Goal: Task Accomplishment & Management: Use online tool/utility

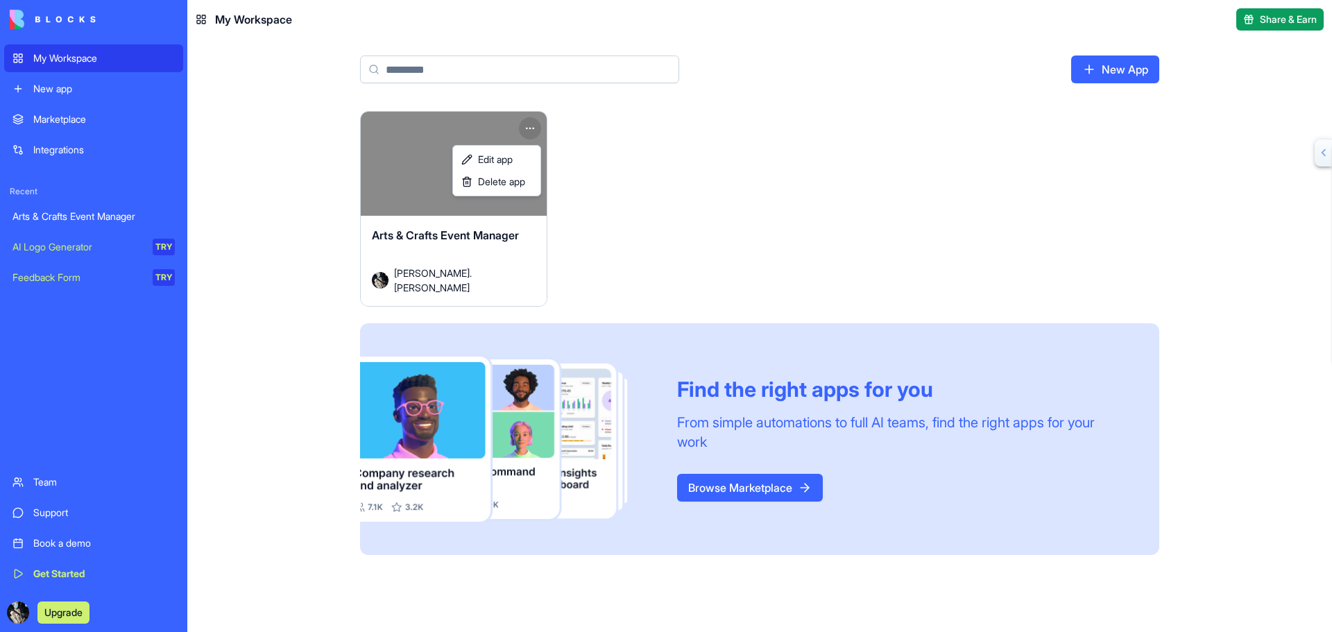
click at [529, 126] on html "My Workspace New app Marketplace Integrations Recent Arts & Crafts Event Manage…" at bounding box center [666, 316] width 1332 height 632
click at [499, 160] on span "Edit app" at bounding box center [495, 160] width 35 height 14
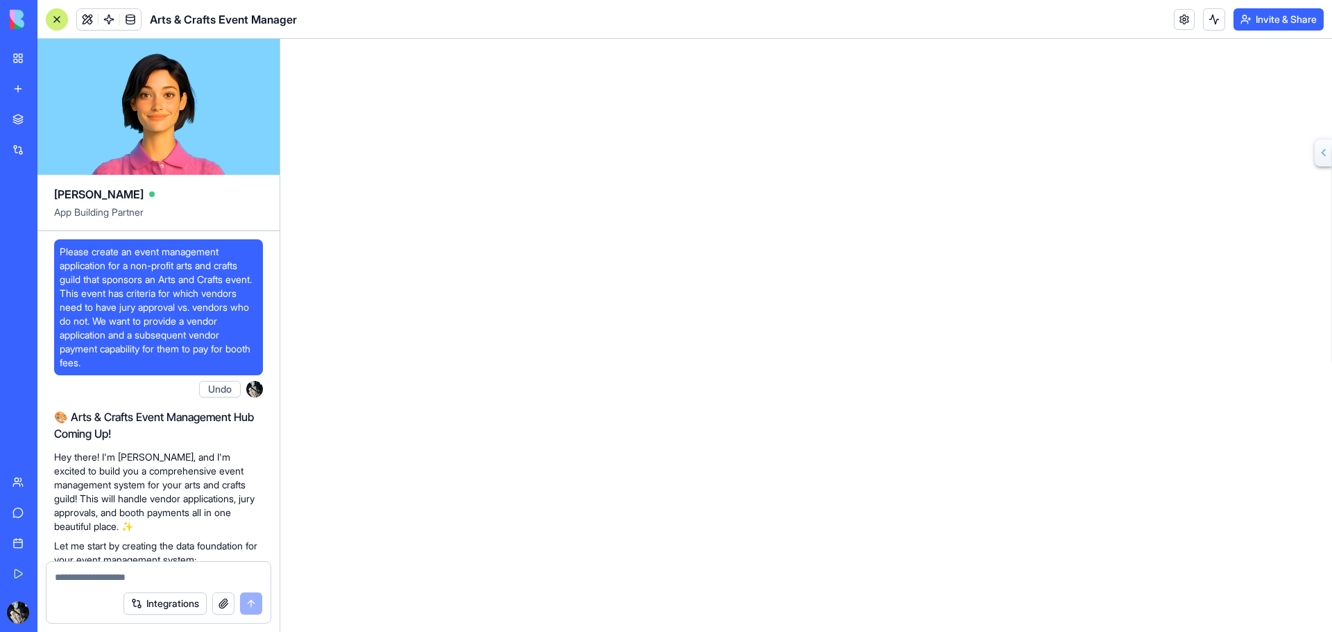
scroll to position [4314, 0]
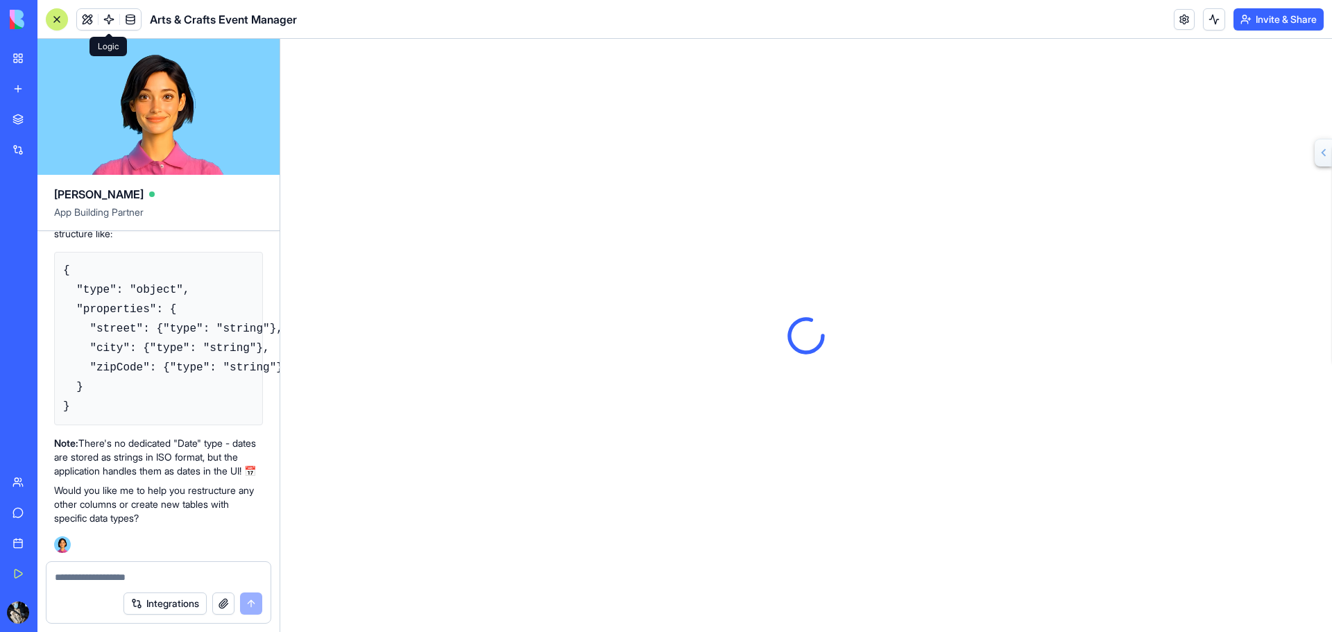
click at [110, 21] on link at bounding box center [108, 19] width 21 height 21
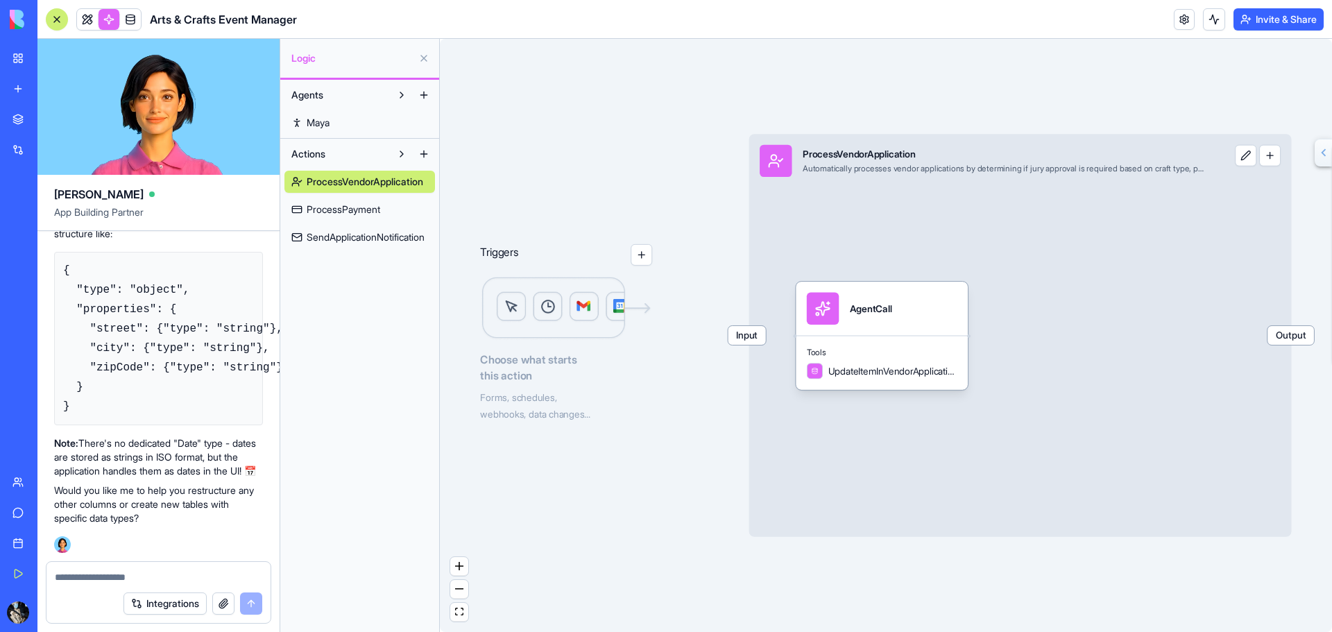
click at [310, 120] on span "Maya" at bounding box center [318, 123] width 23 height 14
